Goal: Transaction & Acquisition: Purchase product/service

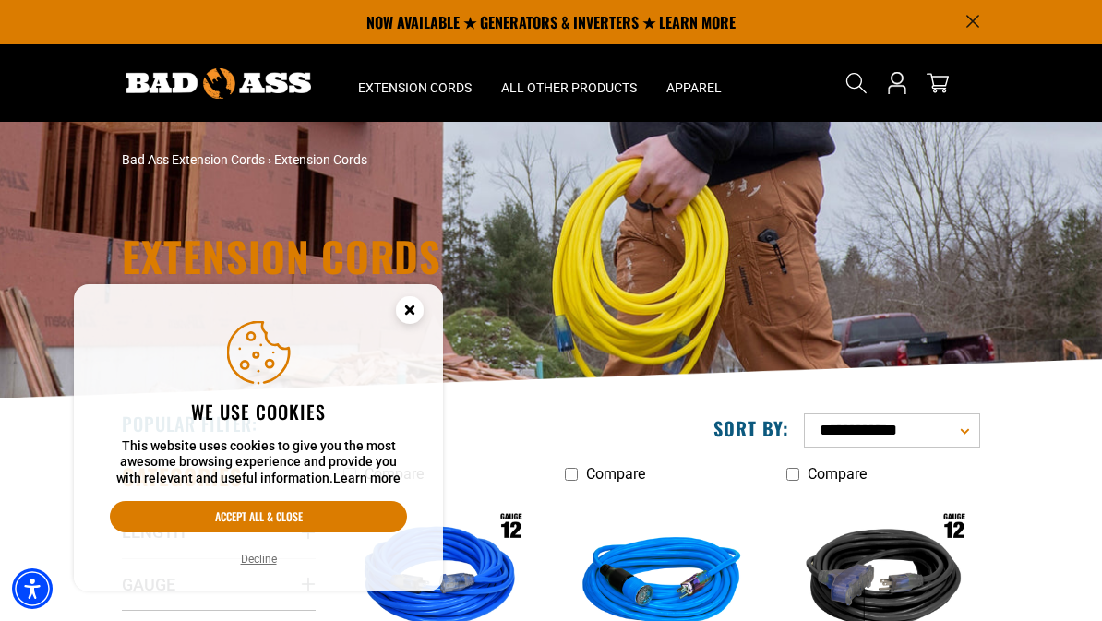
click at [291, 517] on button "Accept all & close" at bounding box center [258, 516] width 297 height 31
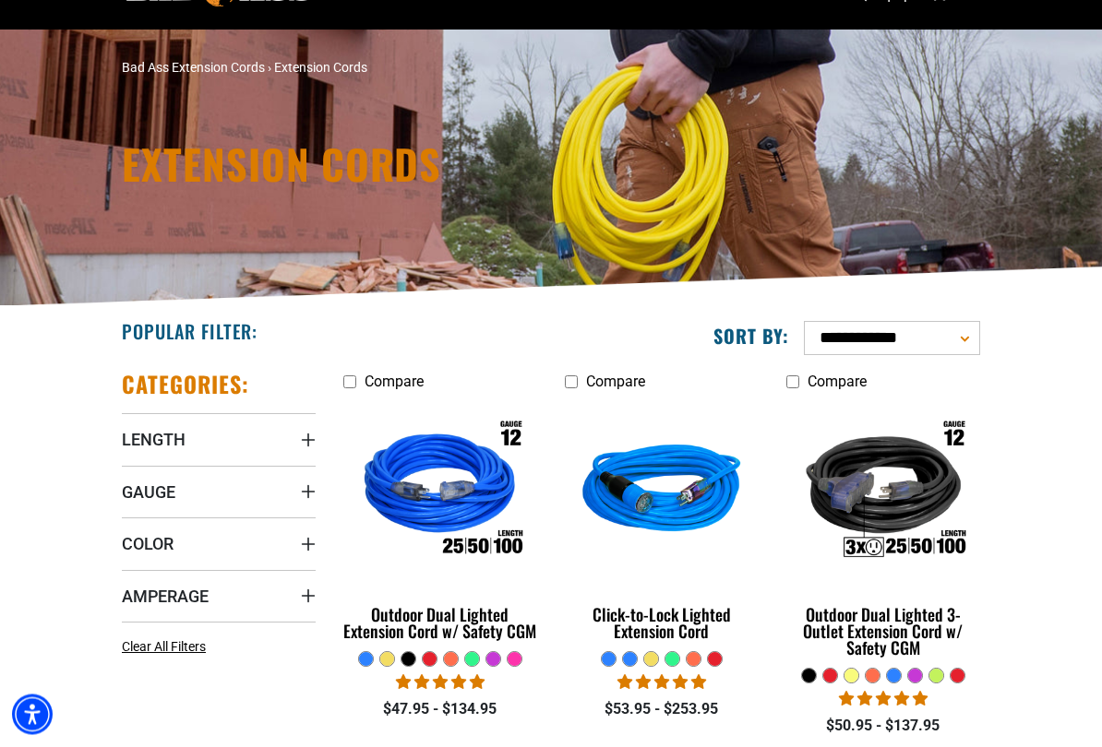
scroll to position [92, 0]
click at [464, 620] on div "Outdoor Dual Lighted Extension Cord w/ Safety CGM" at bounding box center [440, 622] width 194 height 33
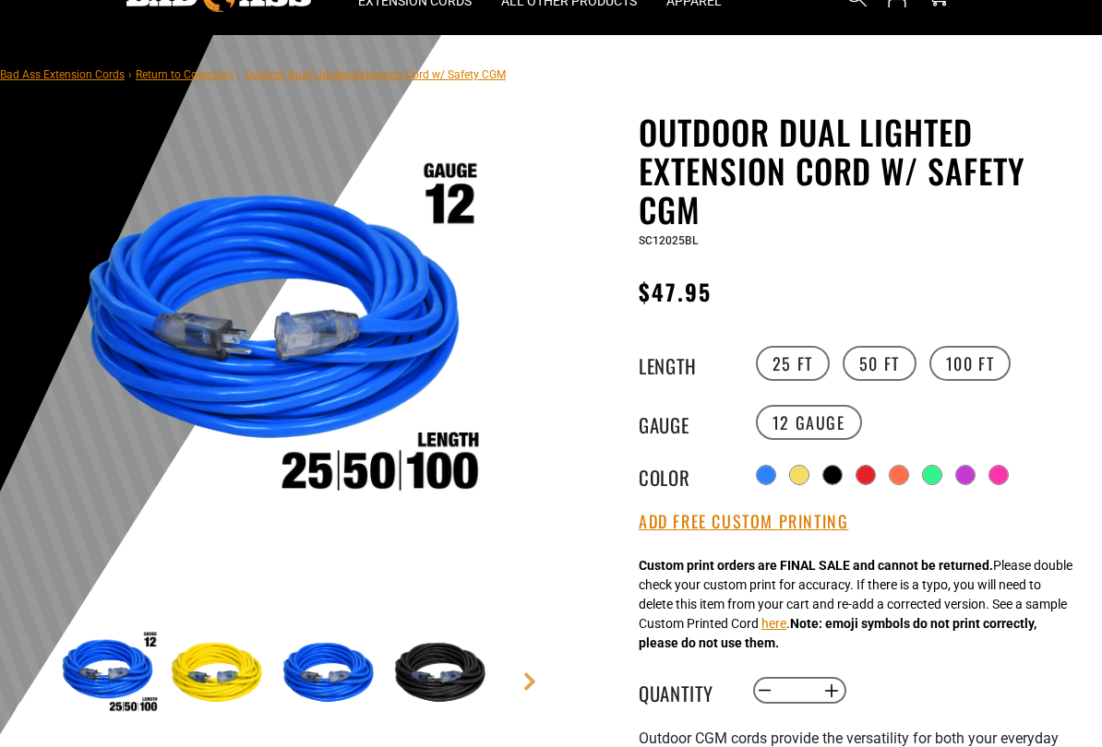
scroll to position [89, 0]
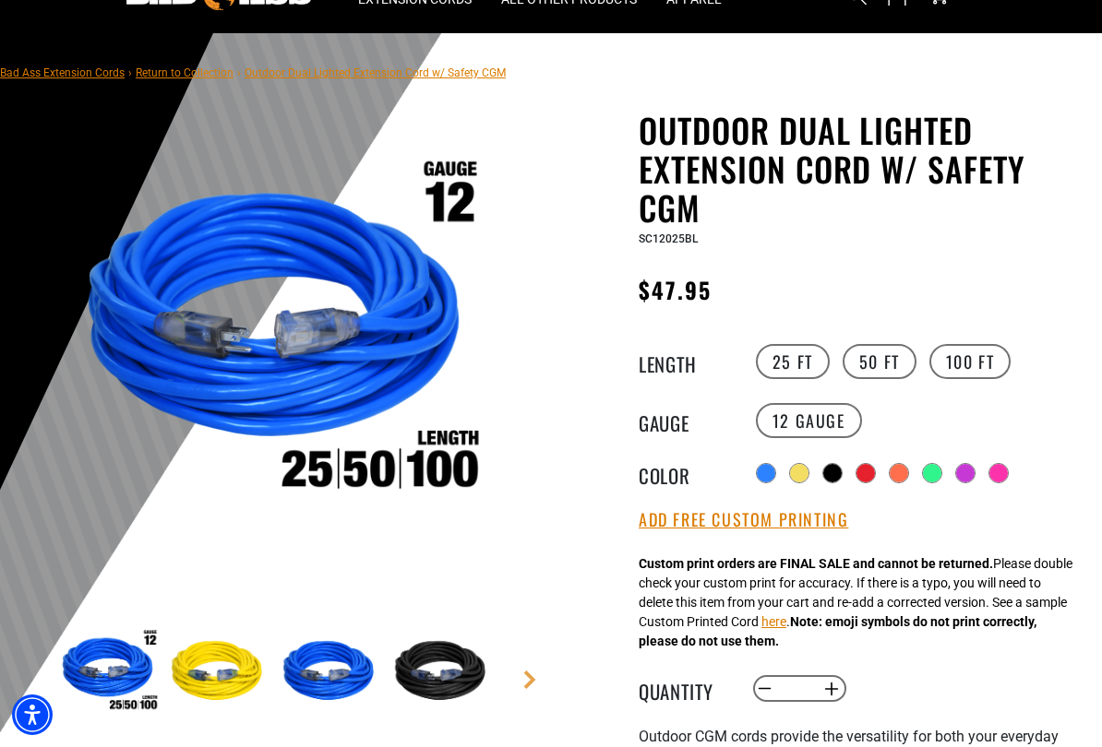
click at [890, 363] on label "50 FT" at bounding box center [879, 361] width 74 height 35
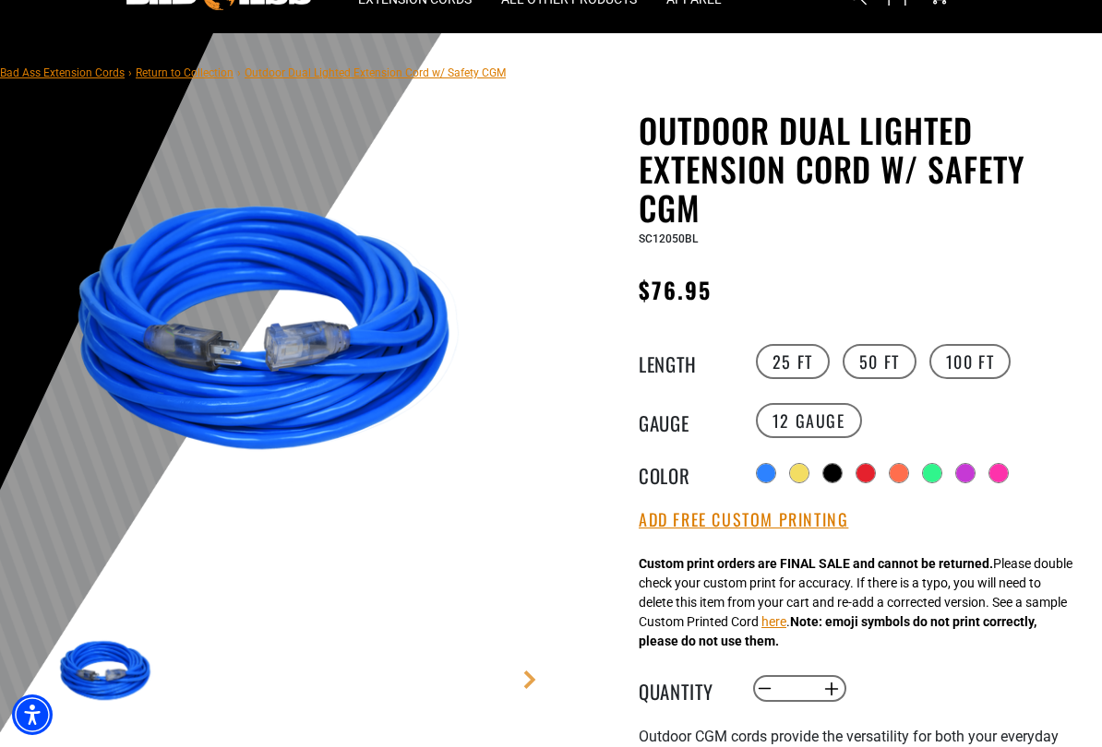
click at [991, 362] on label "100 FT" at bounding box center [970, 361] width 82 height 35
click at [817, 358] on label "25 FT" at bounding box center [793, 361] width 74 height 35
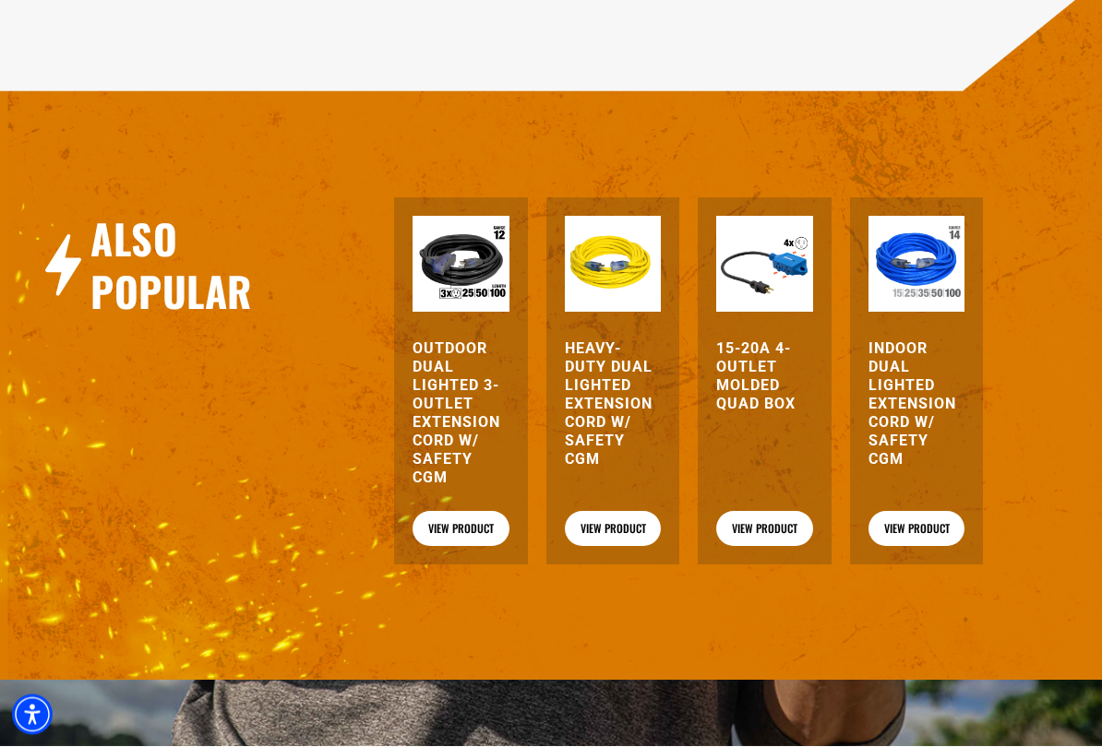
scroll to position [2092, 0]
click at [797, 540] on link "View Product" at bounding box center [764, 528] width 96 height 35
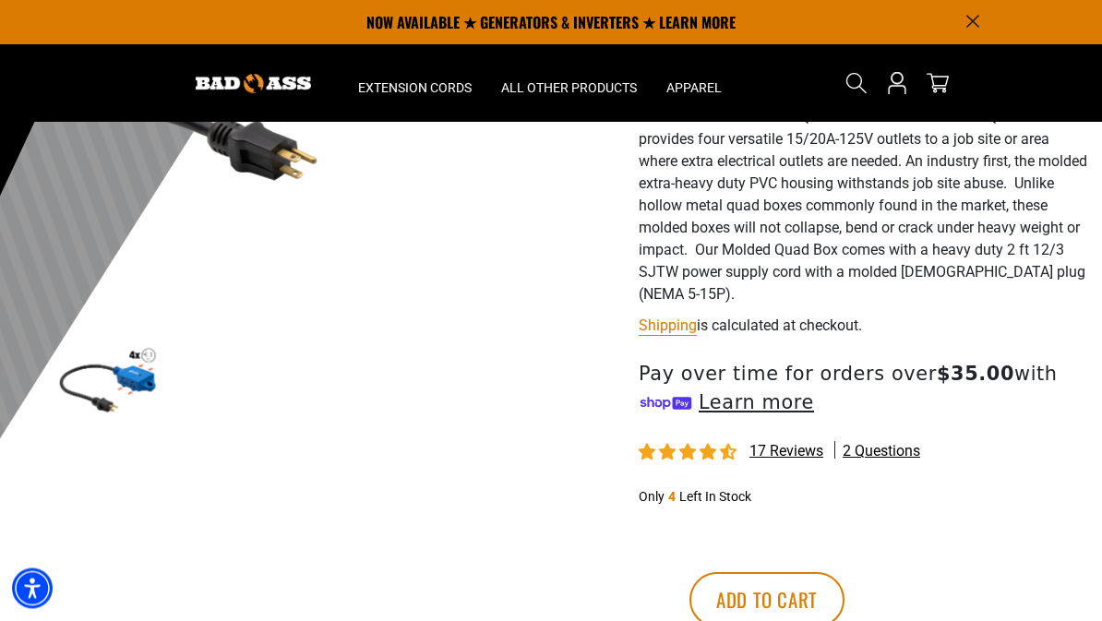
scroll to position [378, 0]
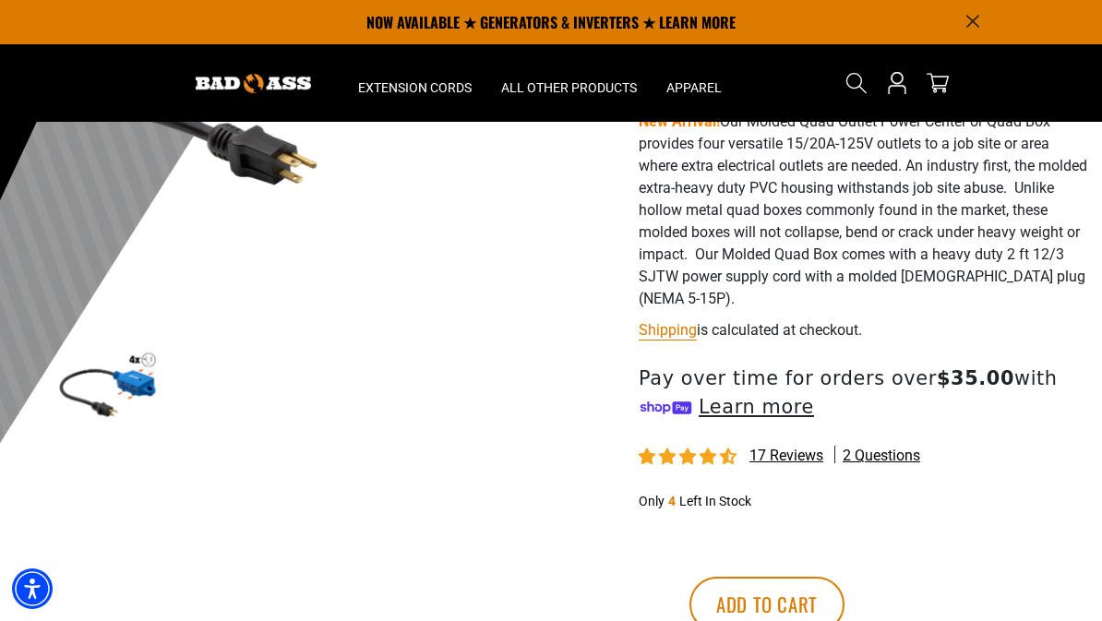
click at [958, 466] on div "17 reviews 2 questions" at bounding box center [862, 456] width 449 height 23
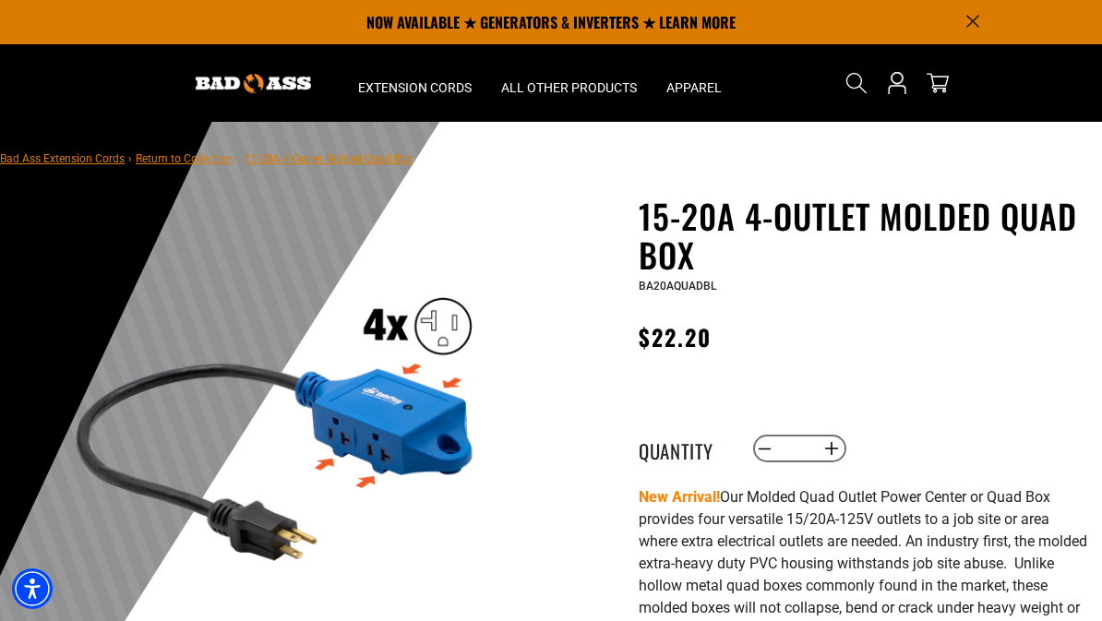
scroll to position [0, 0]
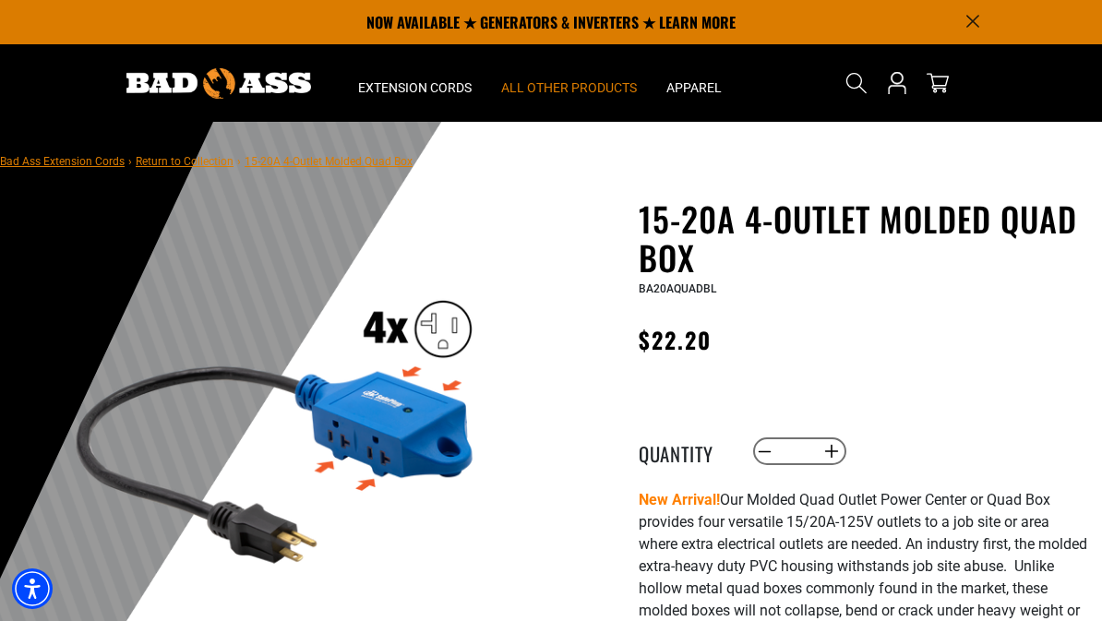
click at [579, 80] on span "All Other Products" at bounding box center [569, 87] width 136 height 17
click at [604, 89] on span "All Other Products" at bounding box center [569, 87] width 136 height 17
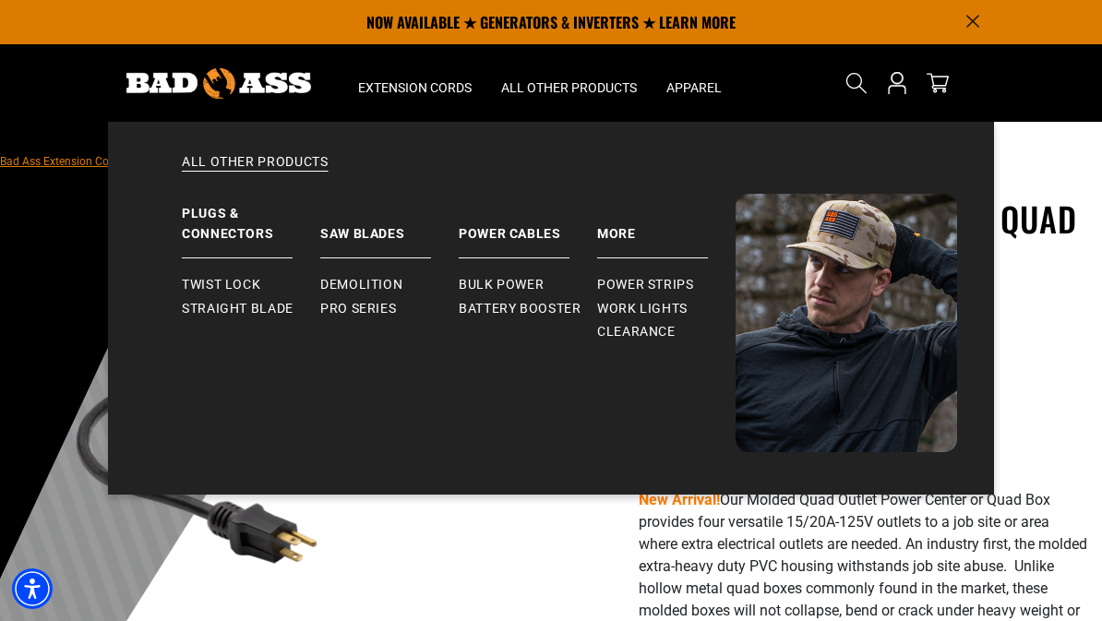
click at [560, 309] on span "Battery Booster" at bounding box center [520, 309] width 123 height 17
